Goal: Task Accomplishment & Management: Manage account settings

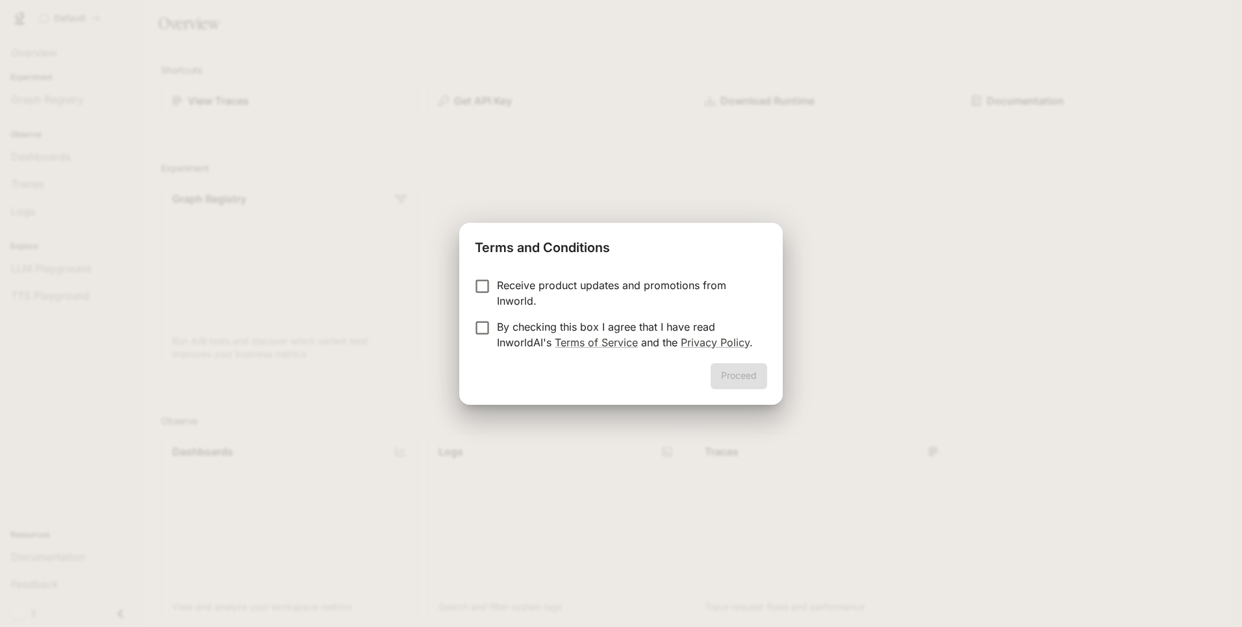
click at [734, 382] on div "Proceed" at bounding box center [621, 384] width 324 height 42
drag, startPoint x: 543, startPoint y: 331, endPoint x: 530, endPoint y: 312, distance: 23.8
click at [543, 331] on p "By checking this box I agree that I have read InworldAI's Terms of Service and …" at bounding box center [627, 334] width 260 height 31
click at [523, 286] on p "Receive product updates and promotions from Inworld." at bounding box center [627, 292] width 260 height 31
click at [747, 377] on button "Proceed" at bounding box center [739, 376] width 57 height 26
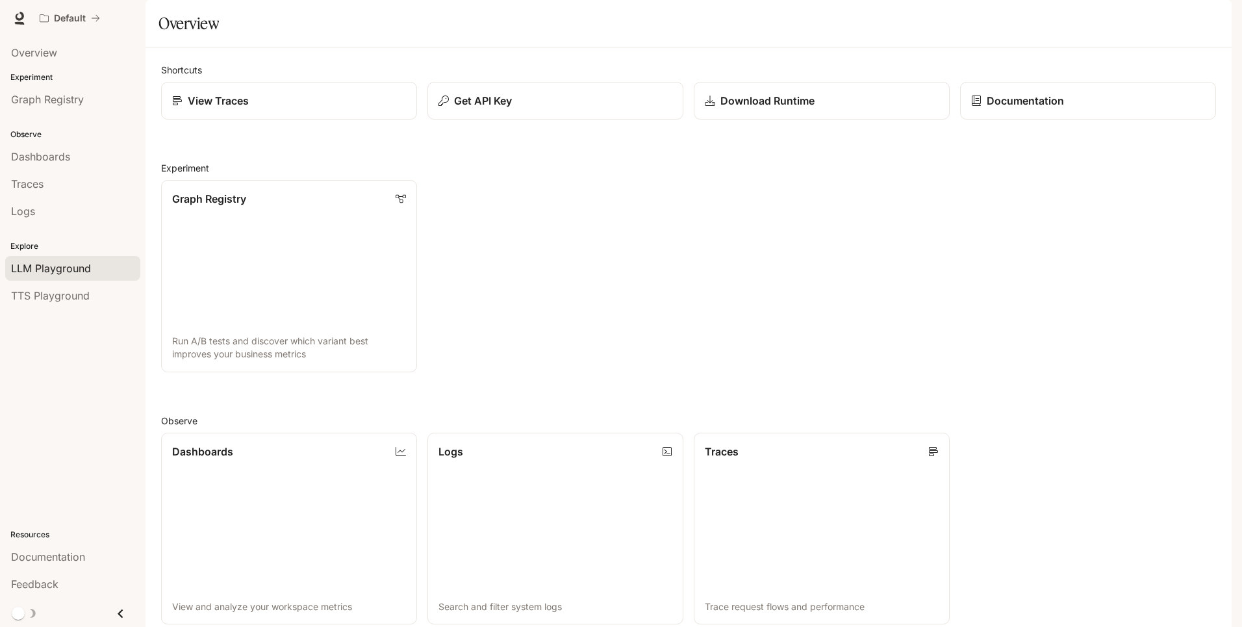
click at [50, 276] on span "LLM Playground" at bounding box center [51, 269] width 80 height 16
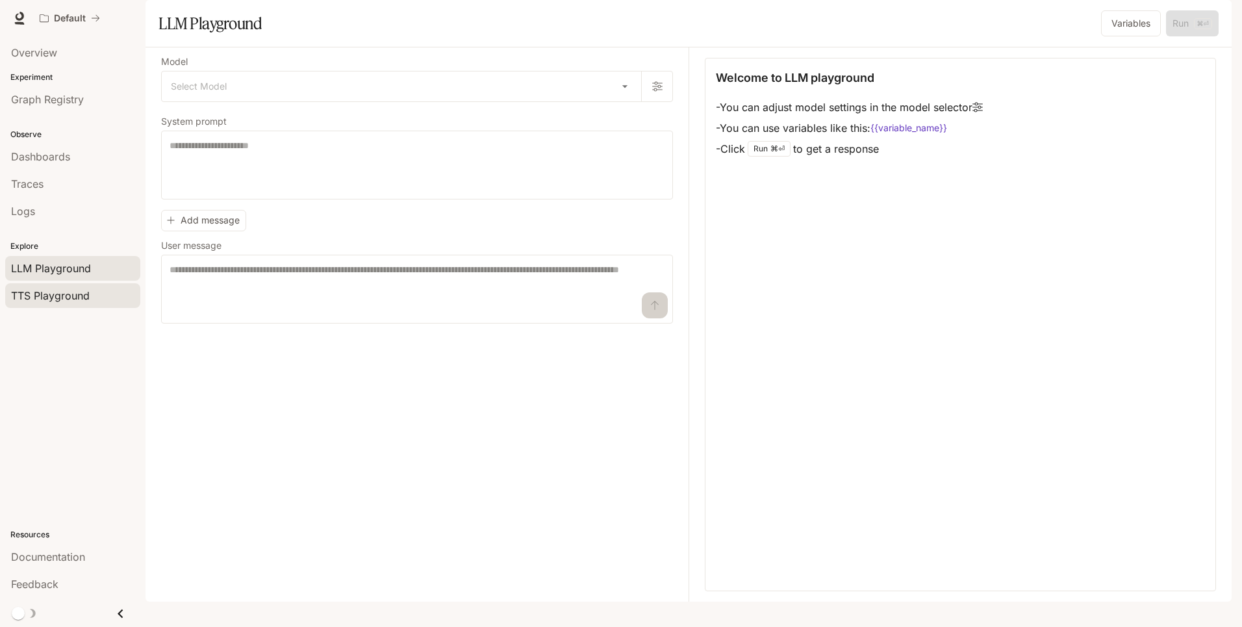
click at [112, 305] on link "TTS Playground" at bounding box center [72, 295] width 135 height 25
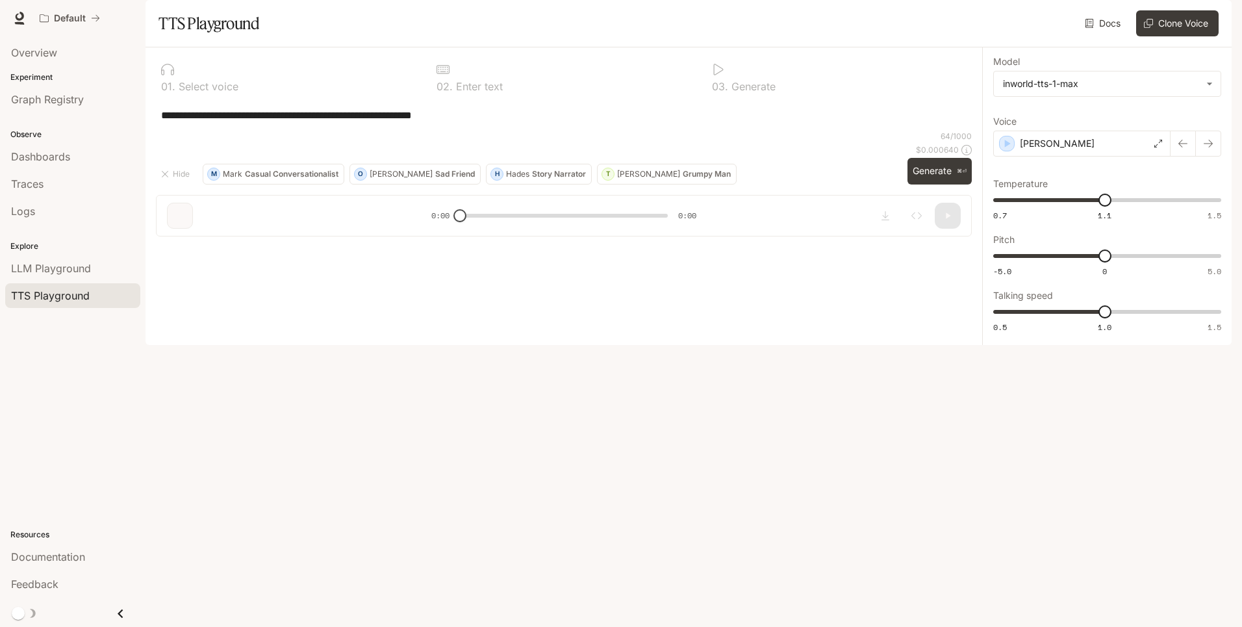
click at [1214, 19] on img "button" at bounding box center [1214, 18] width 18 height 18
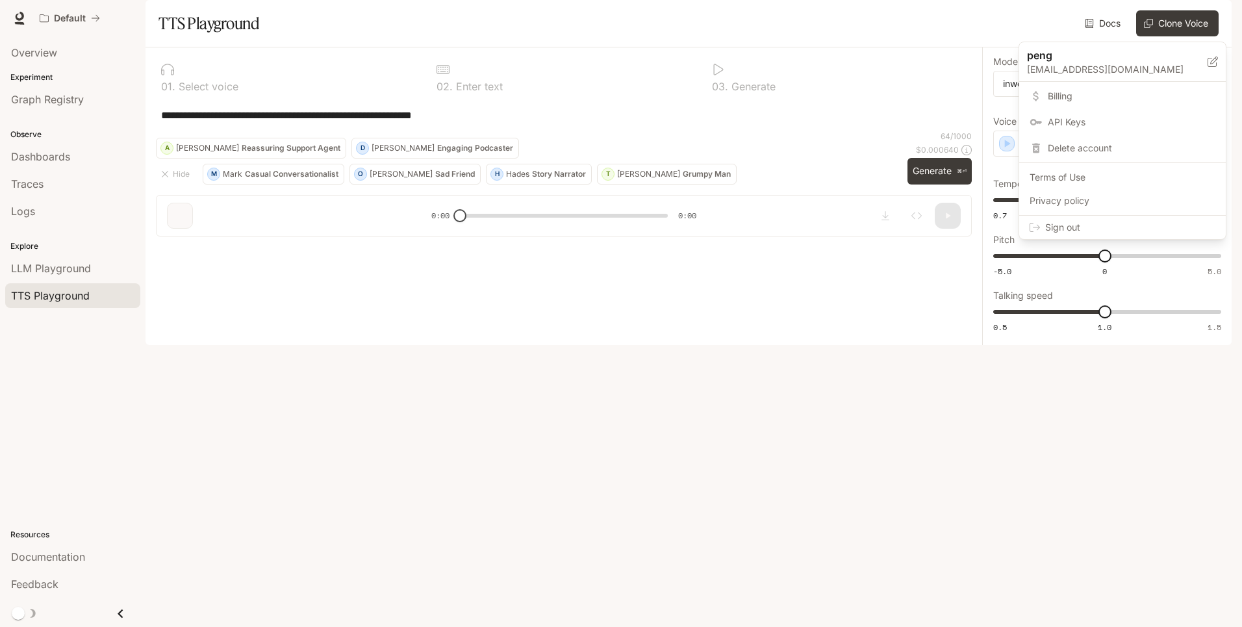
click at [1090, 116] on span "API Keys" at bounding box center [1132, 122] width 168 height 13
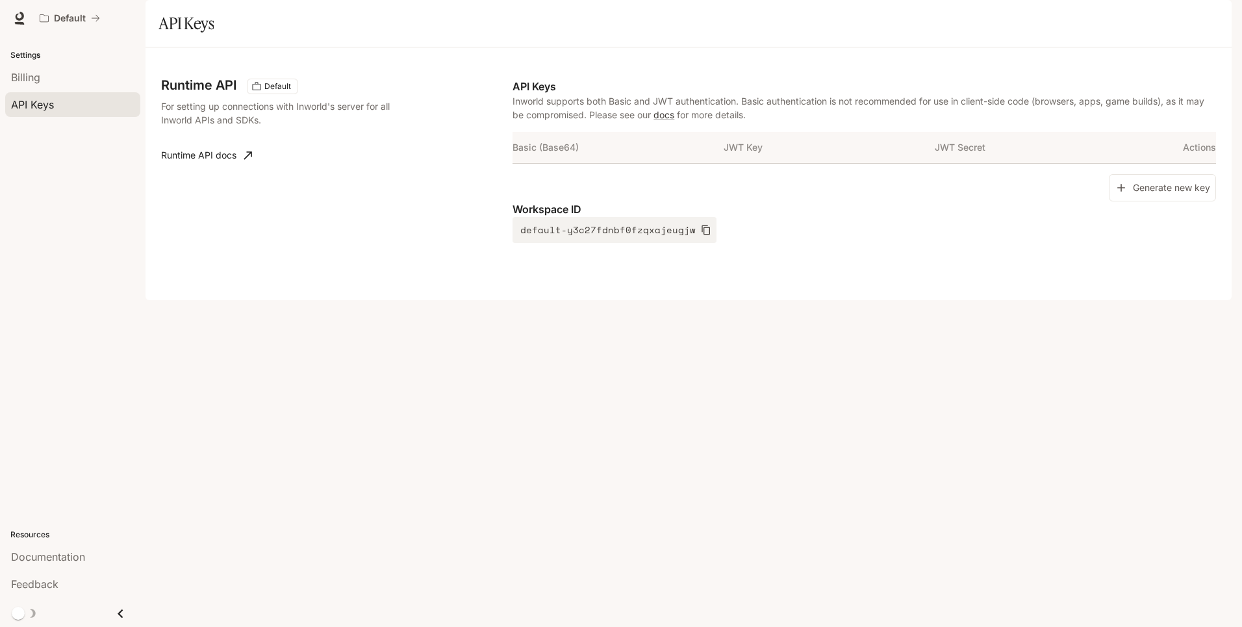
drag, startPoint x: 698, startPoint y: 264, endPoint x: 736, endPoint y: 268, distance: 38.5
click at [701, 235] on icon "button" at bounding box center [706, 230] width 10 height 10
click at [702, 235] on icon "button" at bounding box center [706, 230] width 8 height 10
click at [709, 174] on div "Basic (Base64) JWT Key JWT Secret Actions" at bounding box center [865, 153] width 704 height 42
click at [1146, 202] on button "Generate new key" at bounding box center [1162, 188] width 107 height 28
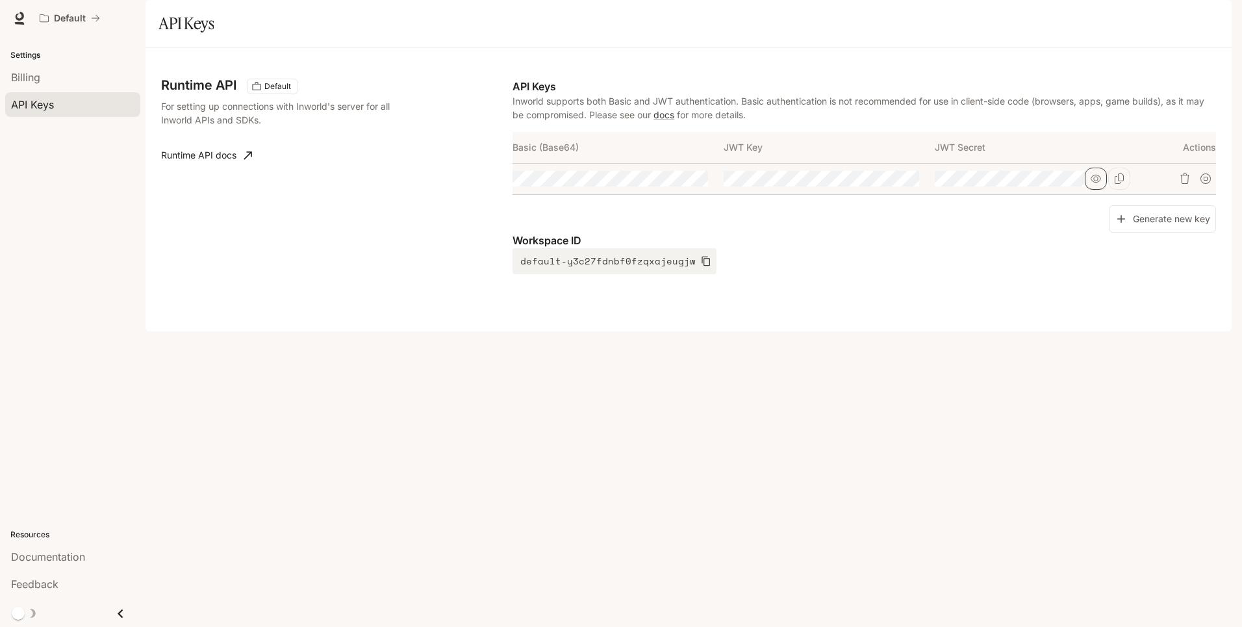
scroll to position [0, 1]
click at [673, 183] on icon "button" at bounding box center [674, 179] width 10 height 8
drag, startPoint x: 698, startPoint y: 214, endPoint x: 713, endPoint y: 224, distance: 18.1
click at [0, 0] on icon "Copy Basic (Base64)" at bounding box center [0, 0] width 0 height 0
